Goal: Information Seeking & Learning: Learn about a topic

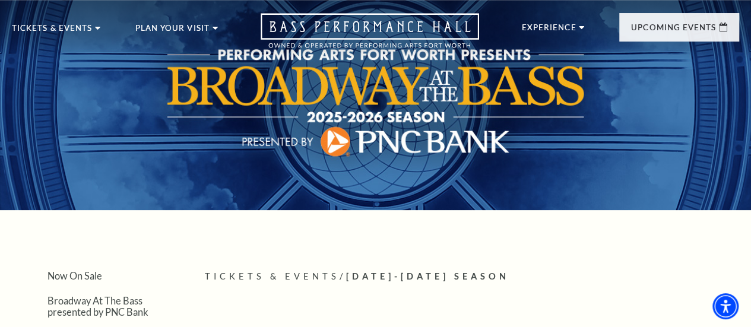
scroll to position [26, 0]
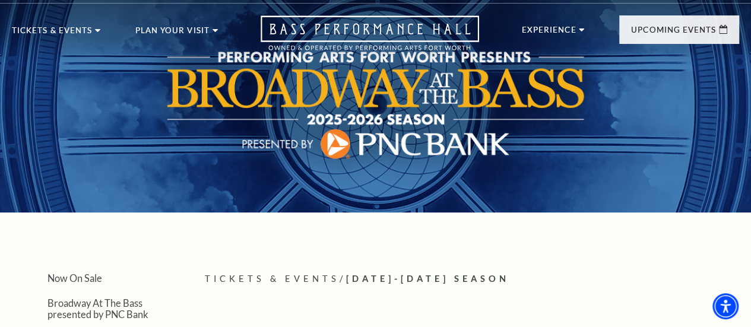
click at [245, 272] on span "View Events" at bounding box center [240, 279] width 62 height 15
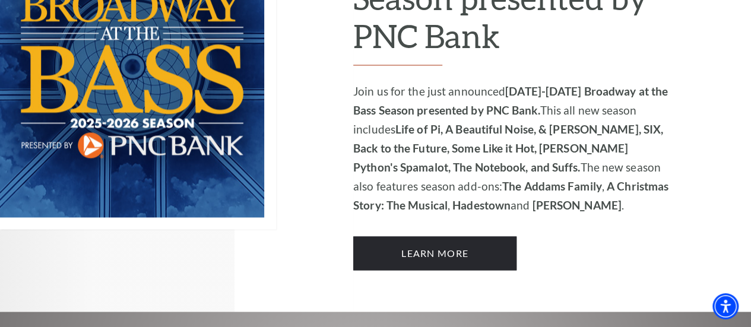
scroll to position [874, 0]
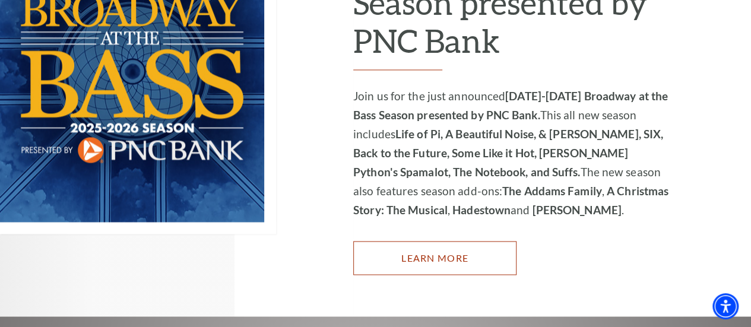
click at [429, 246] on link "Learn More" at bounding box center [434, 257] width 163 height 33
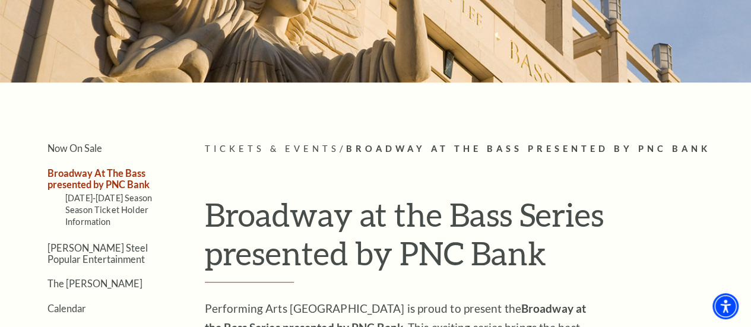
scroll to position [0, 0]
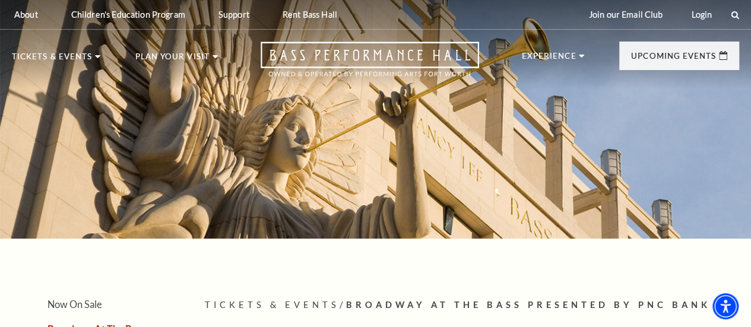
click at [31, 82] on link "Bass Performance Hall" at bounding box center [77, 87] width 126 height 10
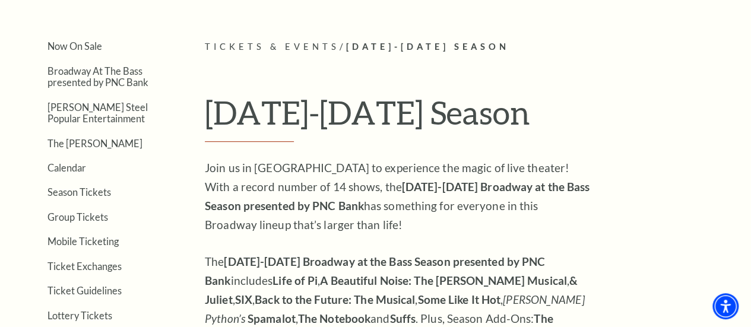
scroll to position [262, 0]
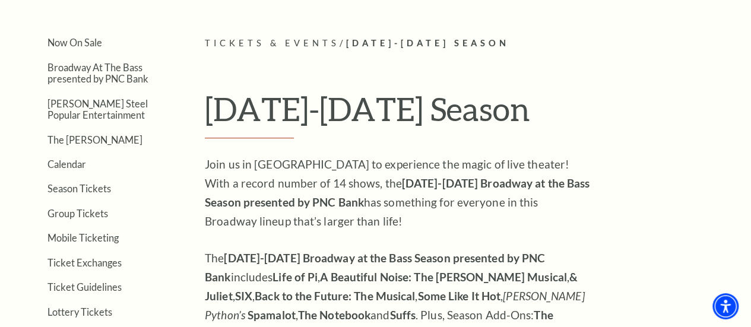
click at [78, 167] on link "Calendar" at bounding box center [66, 163] width 39 height 11
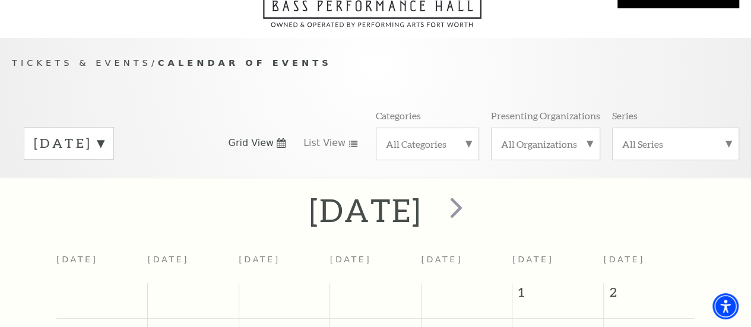
scroll to position [62, 0]
click at [473, 220] on span "next" at bounding box center [456, 208] width 34 height 34
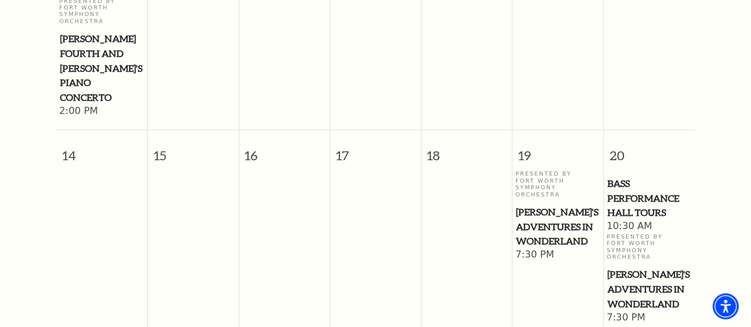
scroll to position [560, 0]
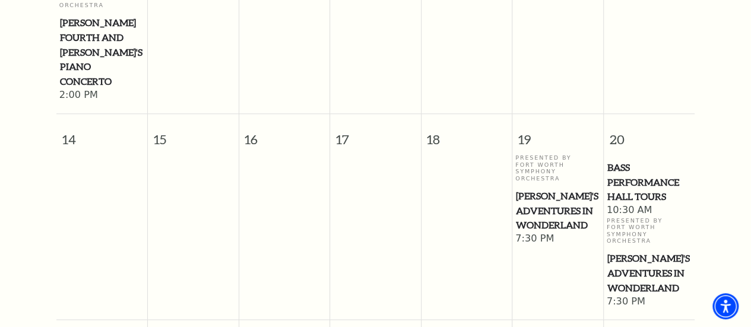
click at [544, 189] on span "[PERSON_NAME]'s Adventures in Wonderland" at bounding box center [558, 211] width 84 height 44
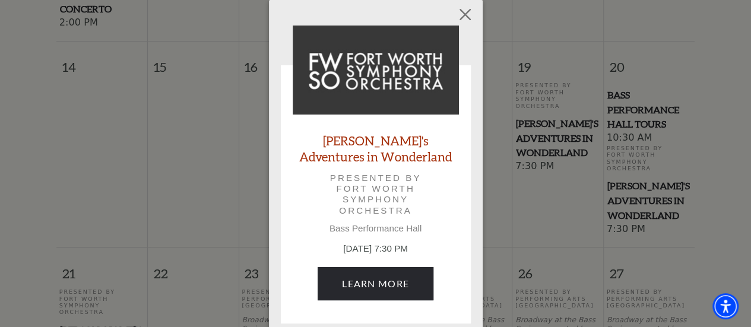
scroll to position [633, 0]
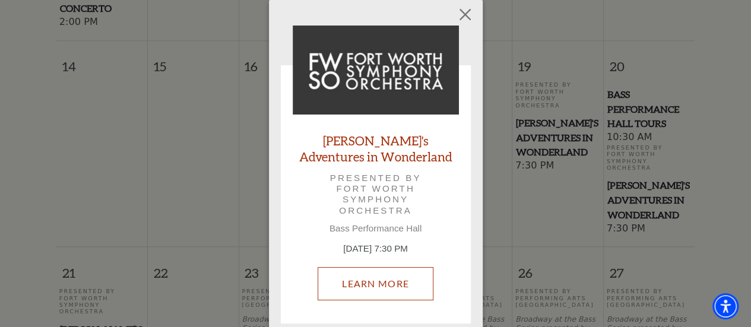
click at [383, 278] on link "Learn More" at bounding box center [376, 283] width 116 height 33
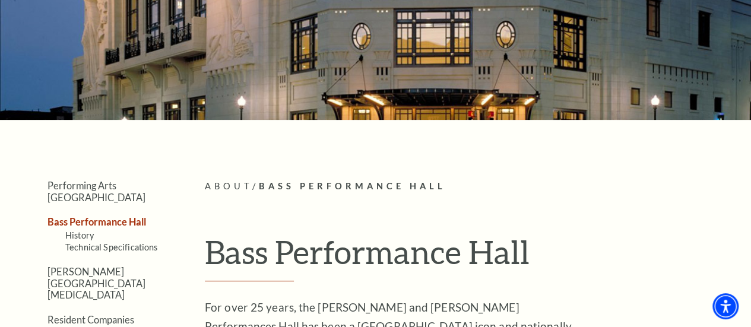
scroll to position [124, 0]
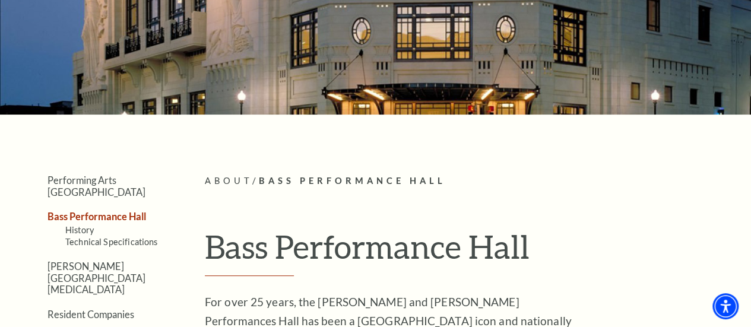
click at [240, 174] on span "View Events" at bounding box center [240, 181] width 62 height 15
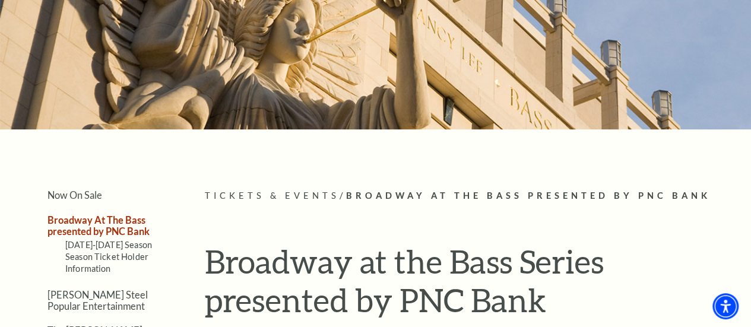
scroll to position [110, 0]
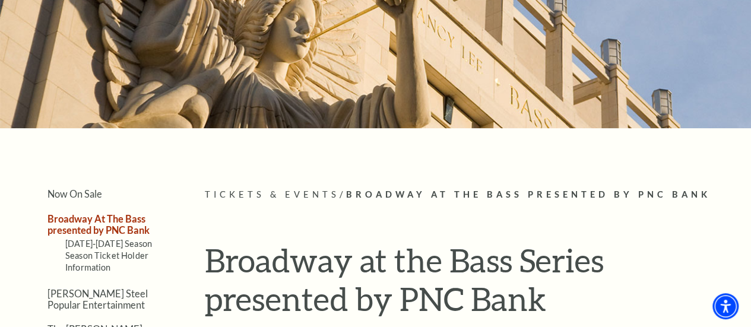
click at [407, 284] on link "View Full Calendar" at bounding box center [375, 294] width 138 height 33
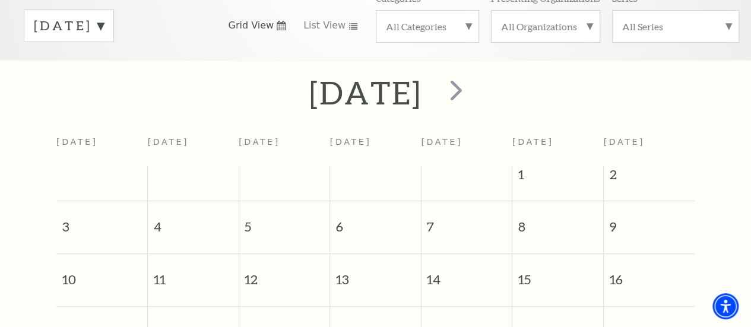
scroll to position [176, 0]
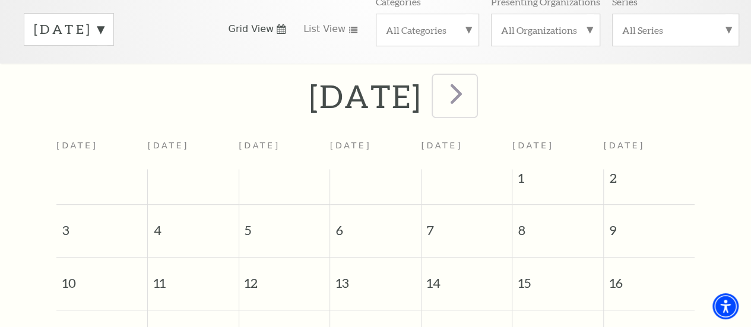
click at [473, 90] on span "next" at bounding box center [456, 94] width 34 height 34
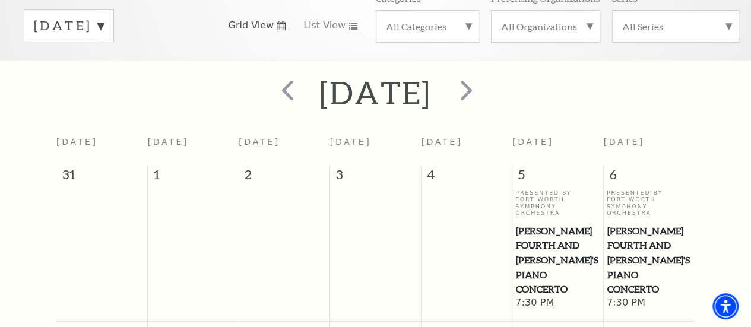
scroll to position [139, 0]
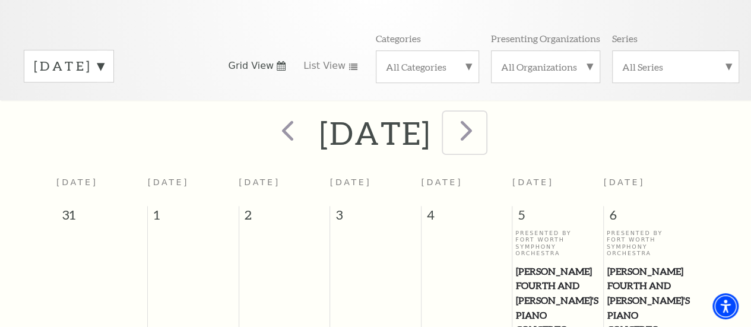
click at [483, 142] on span "next" at bounding box center [466, 130] width 34 height 34
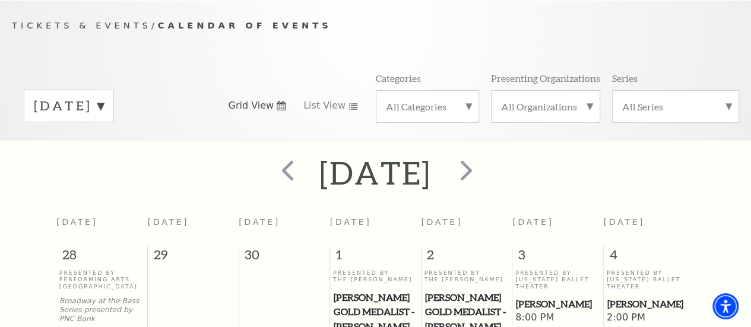
scroll to position [99, 0]
click at [483, 177] on span "next" at bounding box center [466, 171] width 34 height 34
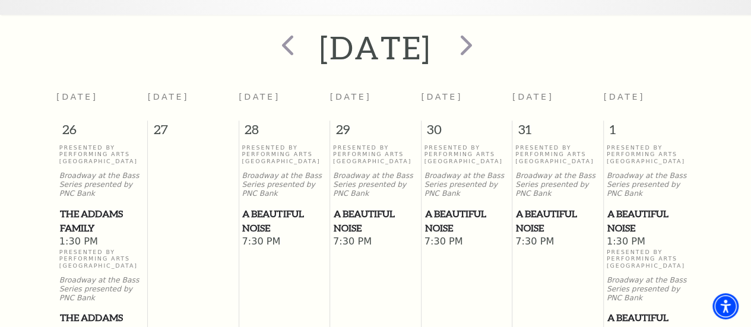
scroll to position [224, 0]
click at [483, 62] on span "next" at bounding box center [466, 45] width 34 height 34
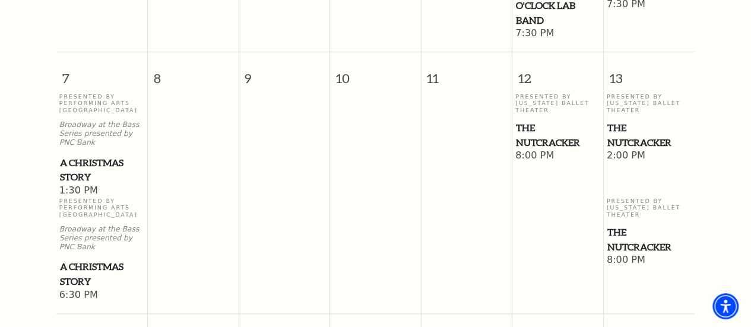
scroll to position [565, 0]
